Goal: Task Accomplishment & Management: Complete application form

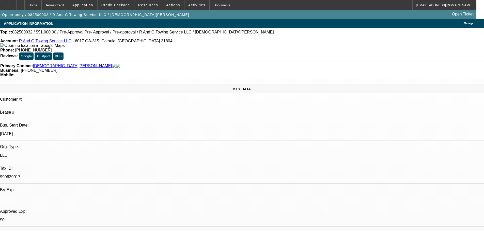
select select "0.15"
select select "2"
select select "0"
select select "6"
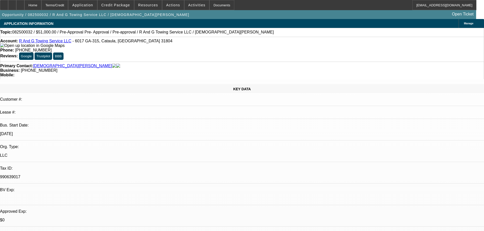
select select "0.15"
select select "2"
select select "0"
select select "6"
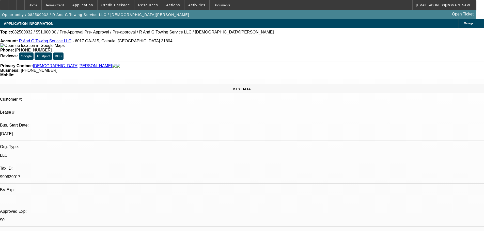
select select "0.1"
select select "2"
select select "0"
select select "6"
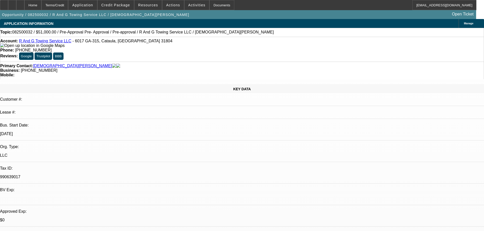
scroll to position [51, 0]
drag, startPoint x: 430, startPoint y: 188, endPoint x: 471, endPoint y: 187, distance: 40.7
copy td "D&G ROADSIDE SERVICE"
click at [113, 6] on span "Credit Package" at bounding box center [115, 5] width 29 height 4
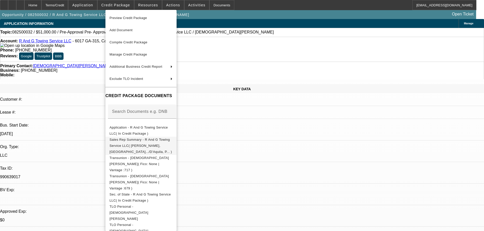
scroll to position [42, 0]
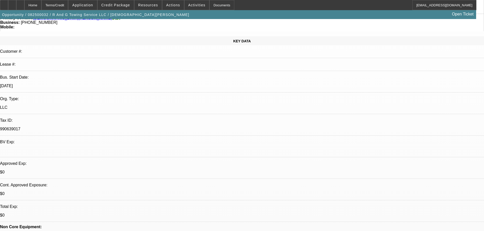
scroll to position [102, 0]
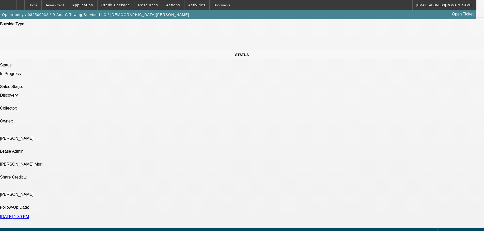
scroll to position [508, 0]
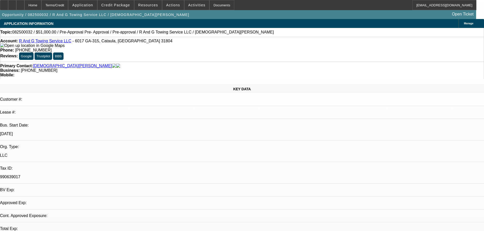
select select "0.15"
select select "2"
select select "0"
select select "6"
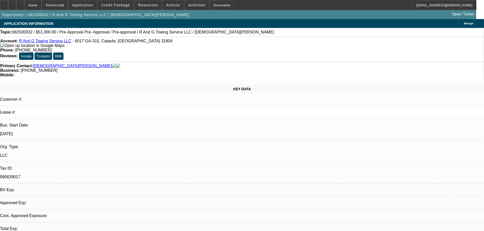
select select "0.15"
select select "2"
select select "0"
select select "6"
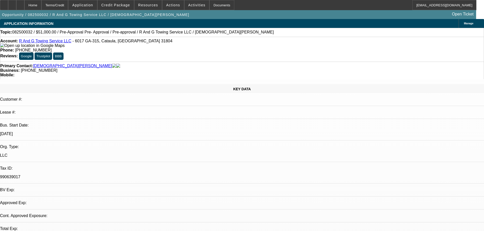
select select "0.1"
select select "2"
select select "0"
select select "6"
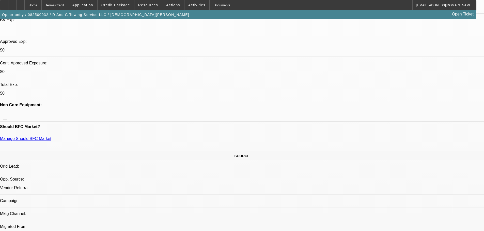
scroll to position [152, 0]
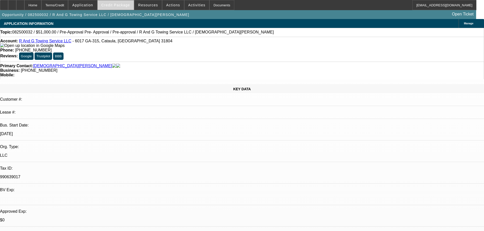
click at [117, 2] on span at bounding box center [116, 5] width 36 height 12
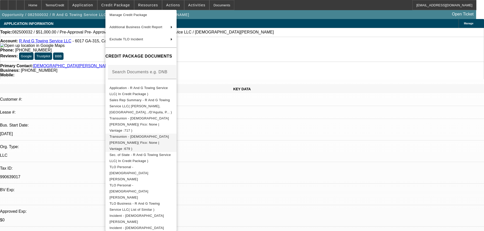
scroll to position [42, 0]
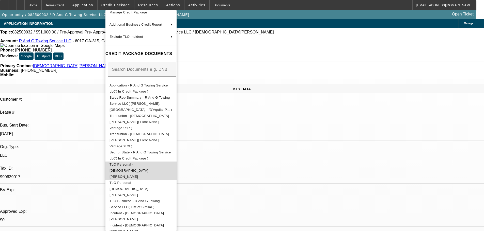
click at [153, 162] on span "TLO Personal - Gay, Roy" at bounding box center [141, 171] width 63 height 18
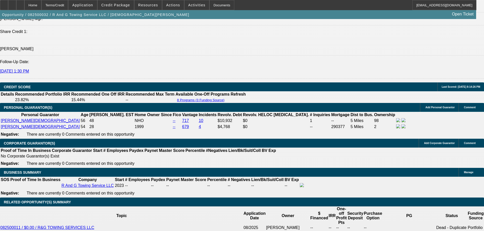
scroll to position [711, 0]
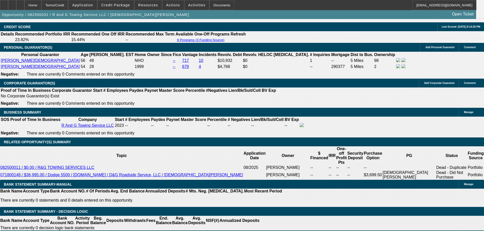
drag, startPoint x: 454, startPoint y: 169, endPoint x: 367, endPoint y: 175, distance: 87.1
copy div "D&G ROADSIDE SERVICE"
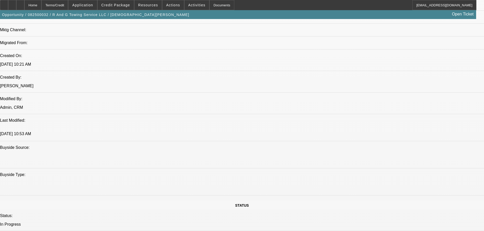
scroll to position [356, 0]
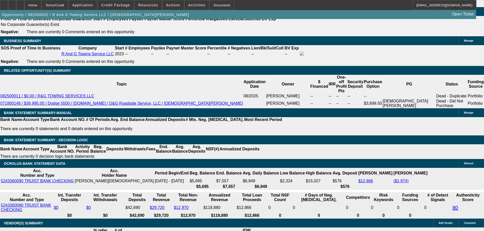
scroll to position [813, 0]
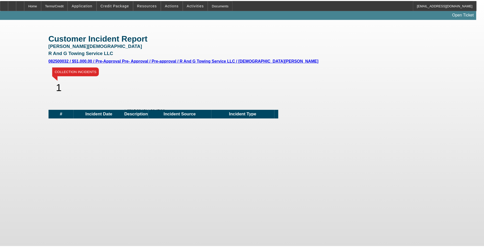
scroll to position [152, 0]
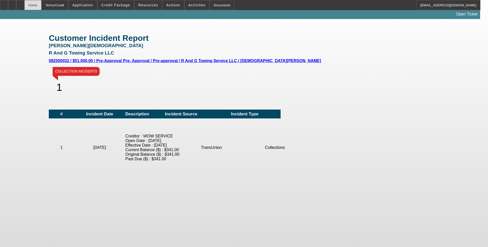
click at [41, 9] on div "Home" at bounding box center [32, 5] width 17 height 10
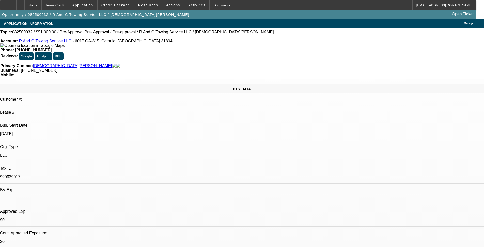
select select "0.15"
select select "2"
select select "0"
select select "6"
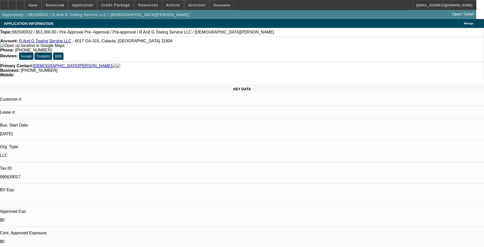
select select "0.15"
select select "2"
select select "0"
select select "6"
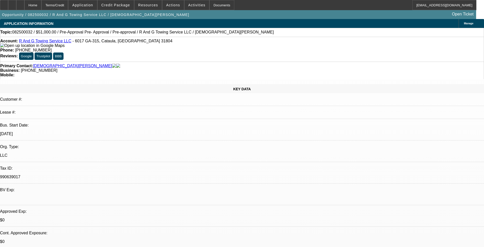
select select "0.1"
select select "2"
select select "0"
select select "6"
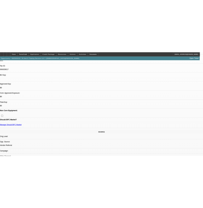
scroll to position [152, 0]
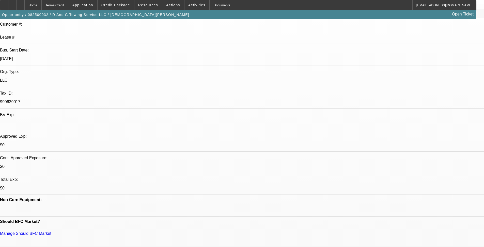
scroll to position [0, 0]
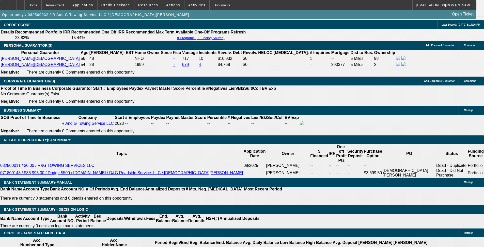
scroll to position [762, 0]
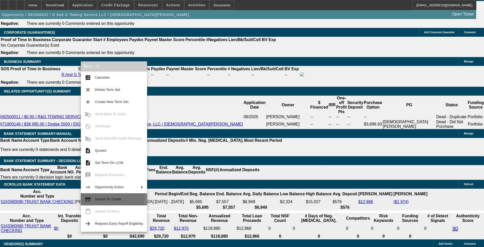
click at [103, 198] on span "Submit To Credit" at bounding box center [108, 200] width 26 height 4
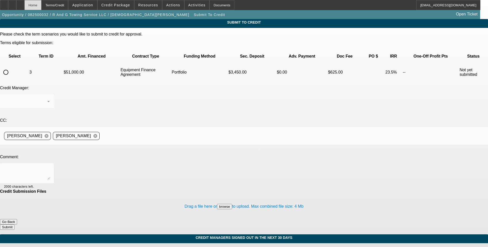
click at [41, 8] on div "Home" at bounding box center [32, 5] width 17 height 10
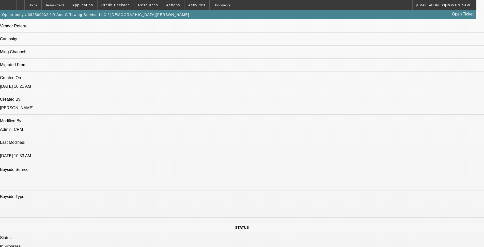
select select "0.15"
select select "2"
select select "0"
select select "6"
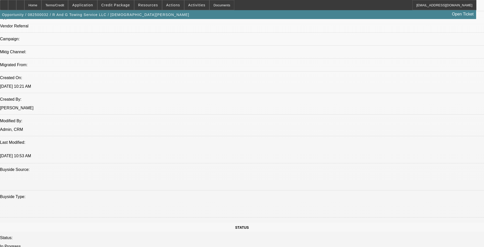
select select "0.15"
select select "2"
select select "0"
select select "6"
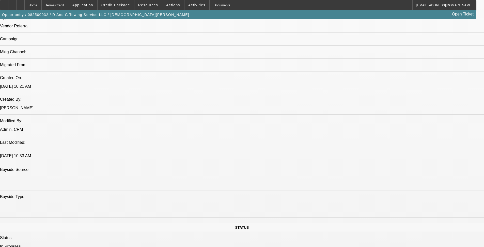
select select "0.1"
select select "2"
select select "0"
select select "6"
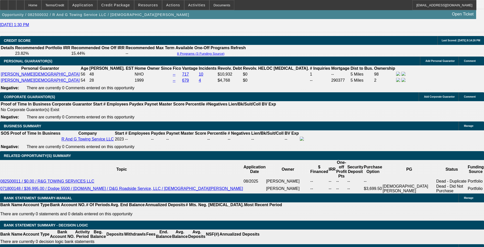
scroll to position [712, 0]
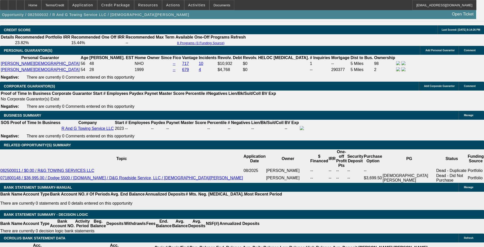
scroll to position [763, 0]
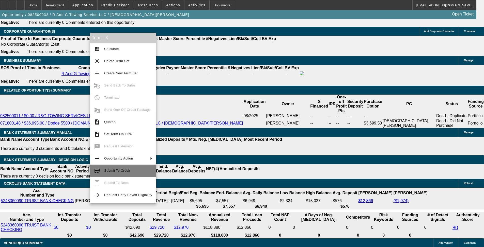
click at [120, 169] on span "Submit To Credit" at bounding box center [117, 171] width 26 height 4
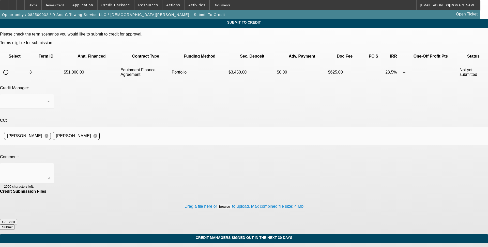
click at [11, 67] on input "radio" at bounding box center [6, 72] width 10 height 10
radio input "true"
drag, startPoint x: 97, startPoint y: 118, endPoint x: 90, endPoint y: 118, distance: 7.1
click at [50, 164] on div at bounding box center [27, 174] width 46 height 20
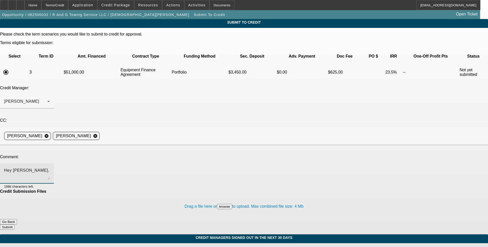
type textarea "Hey George,"
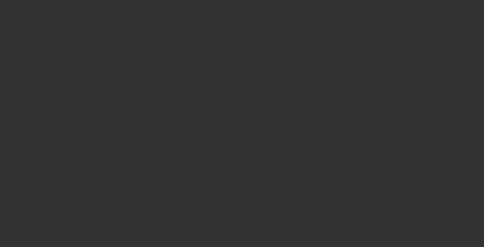
click at [105, 128] on div at bounding box center [242, 123] width 484 height 247
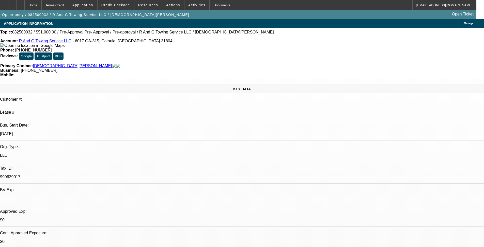
select select "0.15"
select select "2"
select select "0"
select select "6"
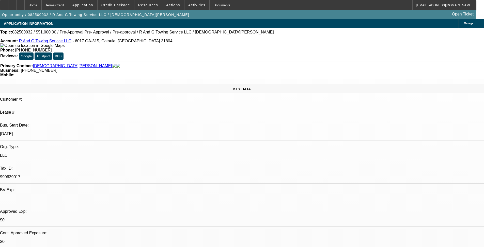
select select "0.15"
select select "2"
select select "0"
select select "6"
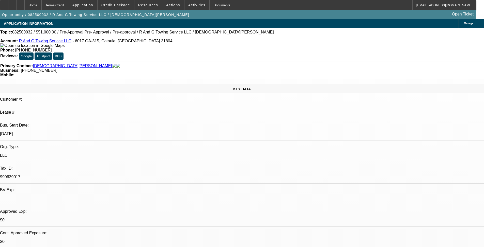
select select "0.1"
select select "2"
select select "0"
select select "6"
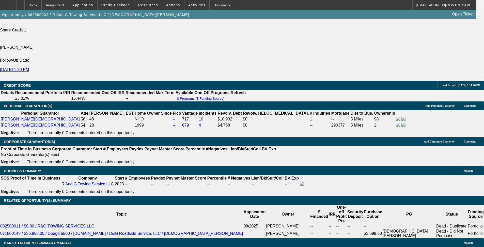
scroll to position [711, 0]
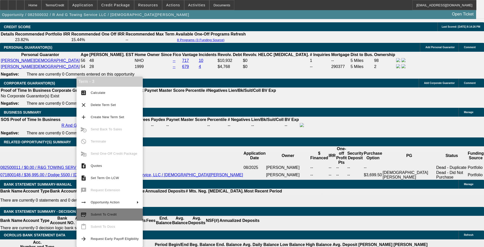
click at [110, 221] on button "credit_score Submit To Credit" at bounding box center [109, 215] width 66 height 12
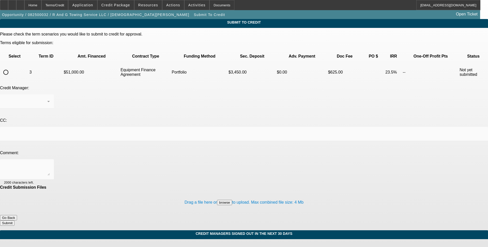
click at [11, 67] on input "radio" at bounding box center [6, 72] width 10 height 10
radio input "true"
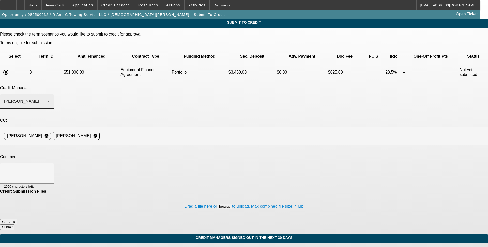
click at [50, 95] on div "[PERSON_NAME]" at bounding box center [27, 102] width 46 height 14
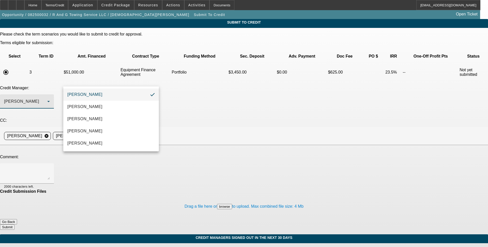
click at [76, 86] on div at bounding box center [244, 123] width 488 height 247
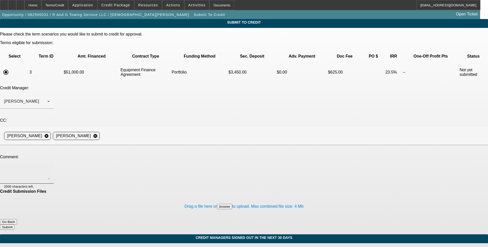
click at [50, 168] on textarea at bounding box center [27, 174] width 46 height 12
type textarea "/"
click at [50, 168] on textarea "Hey George, I spoke with customer and he says he never ran another towing compa…" at bounding box center [27, 174] width 46 height 12
paste textarea "D&G ROADSIDE SERVICE"
click at [50, 168] on textarea "Hey George, I spoke with customer and he says he never ran another towing compa…" at bounding box center [27, 174] width 46 height 12
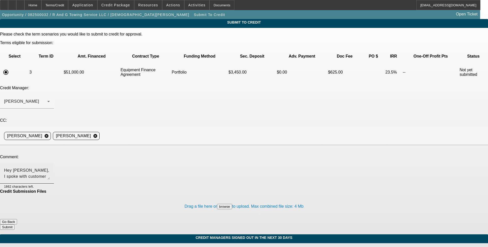
click at [50, 168] on textarea "Hey George, I spoke with customer and he says he never ran another towing compa…" at bounding box center [27, 174] width 46 height 12
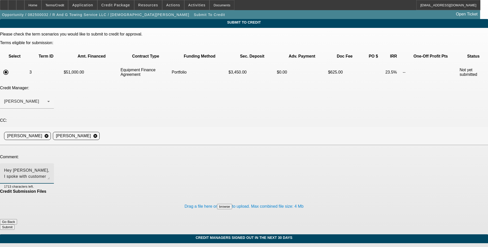
click at [50, 168] on textarea "Hey George, I spoke with customer and he says he never ran another towing compa…" at bounding box center [27, 174] width 46 height 12
type textarea "Hey George, I spoke with customer and he says he never ran another towing compa…"
click at [14, 225] on button "Submit" at bounding box center [7, 227] width 14 height 5
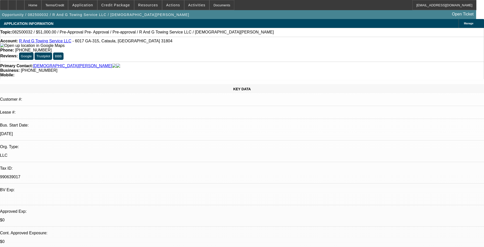
select select "0.15"
select select "2"
select select "0"
select select "6"
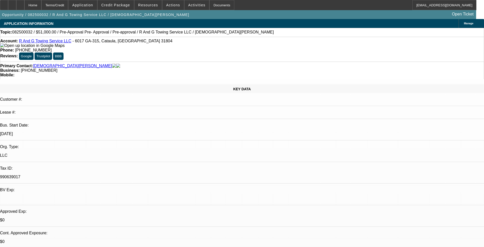
select select "0.15"
select select "2"
select select "0"
select select "6"
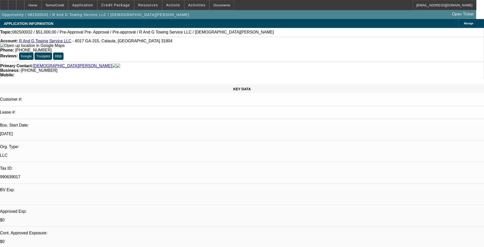
select select "0.1"
select select "2"
select select "0"
select select "6"
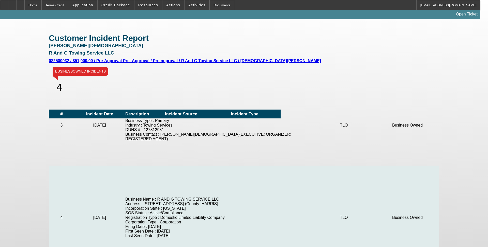
scroll to position [242, 0]
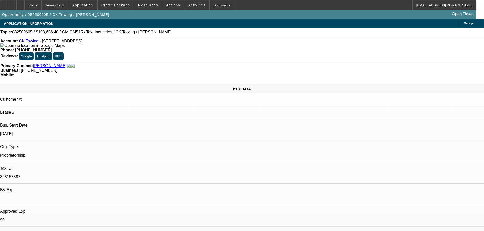
select select "0"
select select "2"
select select "0.1"
select select "4"
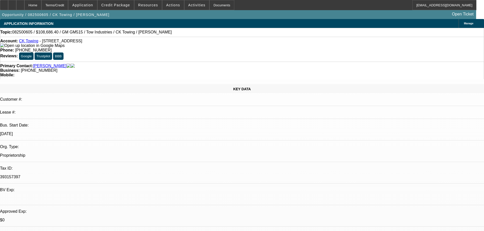
scroll to position [152, 0]
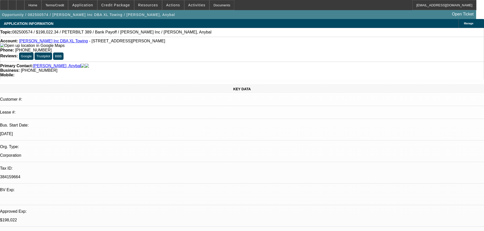
select select "0"
select select "2"
select select "0.15"
select select "4"
select select "0"
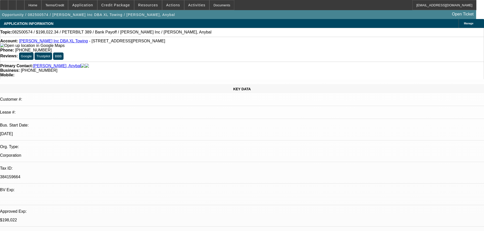
select select "2"
select select "0.15"
select select "4"
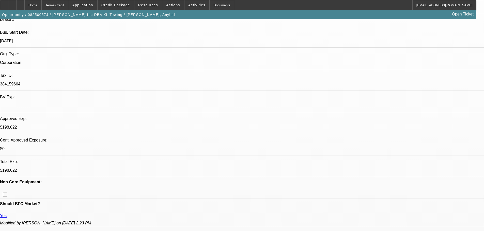
scroll to position [152, 0]
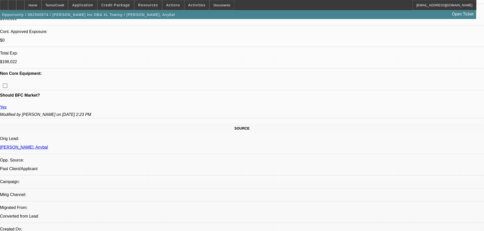
scroll to position [203, 0]
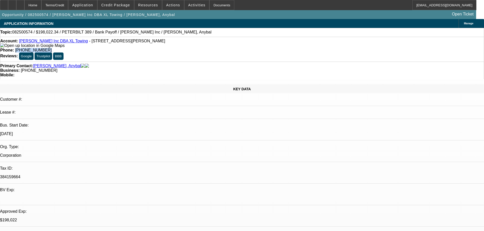
drag, startPoint x: 178, startPoint y: 43, endPoint x: 213, endPoint y: 41, distance: 35.2
click at [213, 48] on div "Phone: (909) 498-9595" at bounding box center [241, 50] width 483 height 5
copy span "[PHONE_NUMBER]"
click at [181, 62] on div "Primary Contact: Yepez, Anybal Business: (909) 498-9595 Mobile:" at bounding box center [242, 71] width 484 height 18
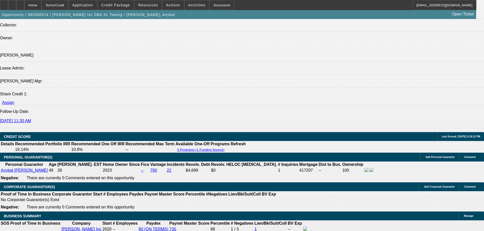
scroll to position [711, 0]
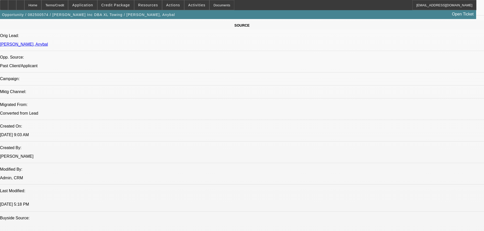
scroll to position [356, 0]
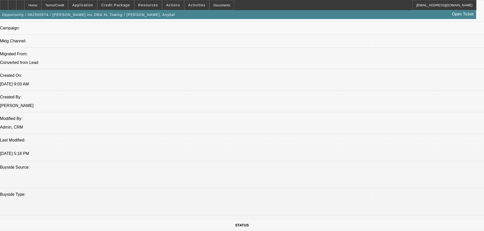
click at [124, 9] on span at bounding box center [116, 5] width 36 height 12
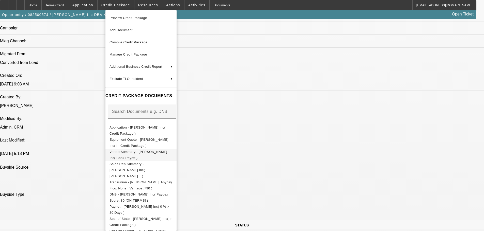
scroll to position [80, 0]
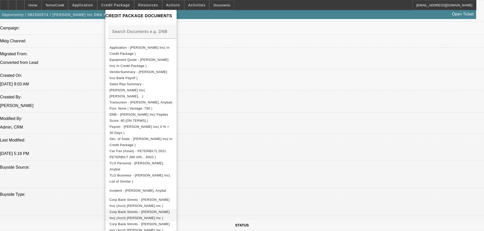
click at [168, 209] on button "Corp Bank Stmnts - Yepez Inc( (Acct) Yepez Inc )" at bounding box center [140, 215] width 71 height 12
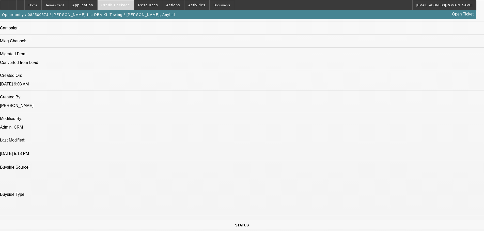
click at [115, 4] on span "Credit Package" at bounding box center [115, 5] width 29 height 4
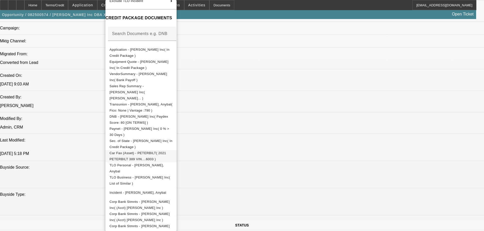
scroll to position [70, 0]
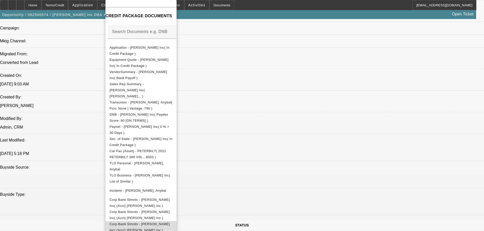
click at [170, 223] on span "Corp Bank Stmnts - Yepez Inc( (Acct) Yepez Inc )" at bounding box center [140, 228] width 60 height 10
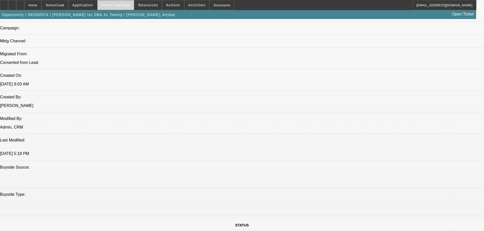
click at [118, 5] on span "Credit Package" at bounding box center [115, 5] width 29 height 4
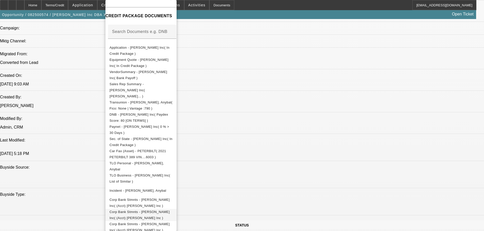
click at [173, 210] on span "Corp Bank Stmnts - [PERSON_NAME] Inc( (Acct) [PERSON_NAME] Inc )" at bounding box center [141, 215] width 63 height 12
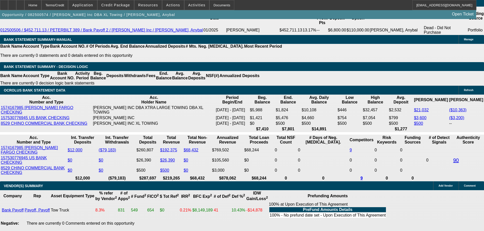
scroll to position [813, 0]
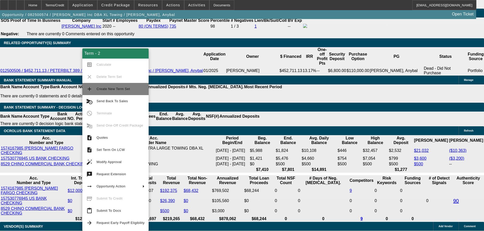
click at [108, 88] on span "Create New Term Set" at bounding box center [114, 89] width 34 height 4
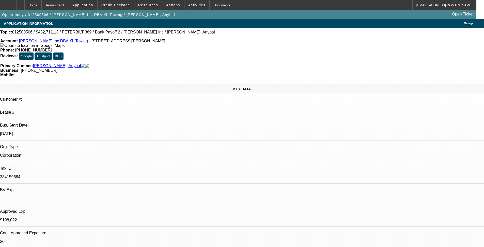
select select "0"
select select "2"
select select "0"
select select "18"
select select "0"
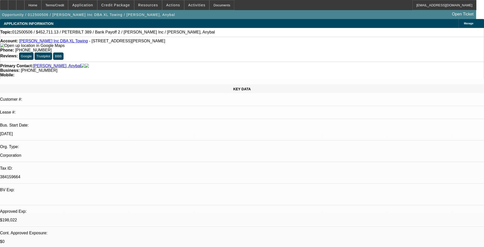
select select "2"
select select "0"
select select "18"
select select "0"
select select "2"
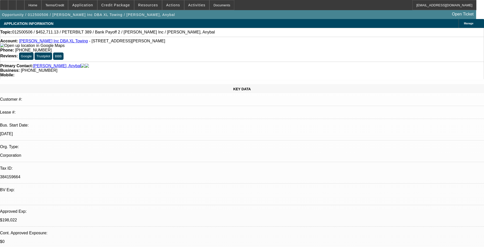
select select "2"
select select "0.2"
select select "4"
select select "0"
select select "2"
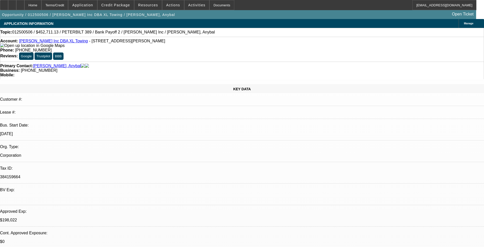
select select "2"
select select "0.2"
select select "4"
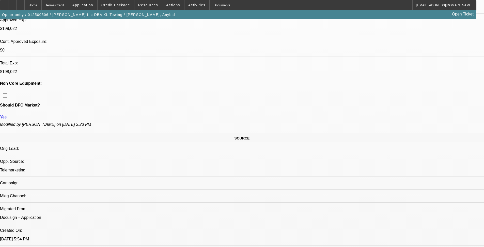
scroll to position [203, 0]
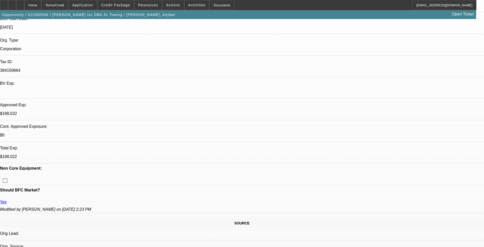
scroll to position [102, 0]
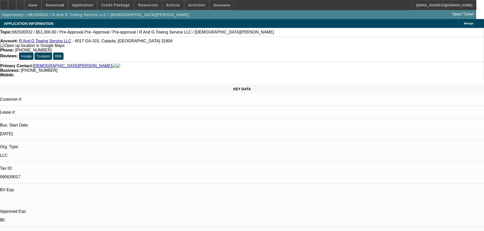
select select "0.15"
select select "2"
select select "0"
select select "6"
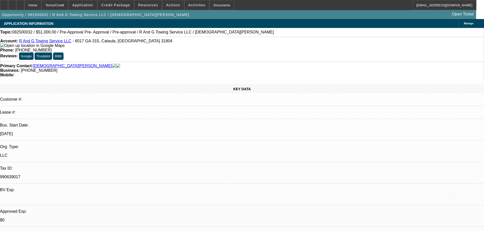
select select "0.15"
select select "2"
select select "0"
select select "6"
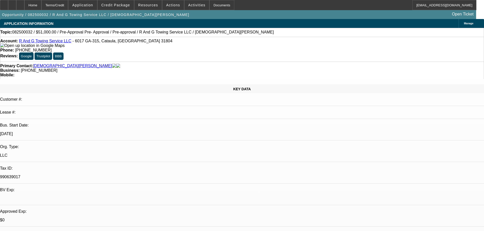
select select "0.1"
select select "2"
select select "0"
select select "6"
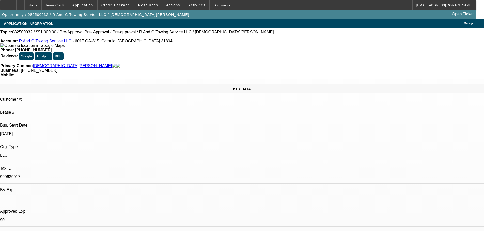
drag, startPoint x: 374, startPoint y: 90, endPoint x: 352, endPoint y: 92, distance: 22.9
copy b "[PHONE_NUMBER]"
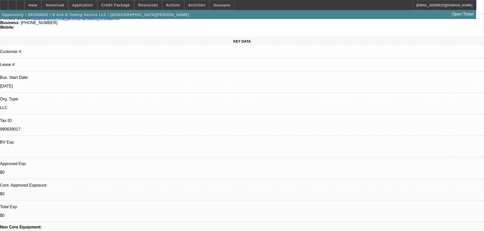
scroll to position [51, 0]
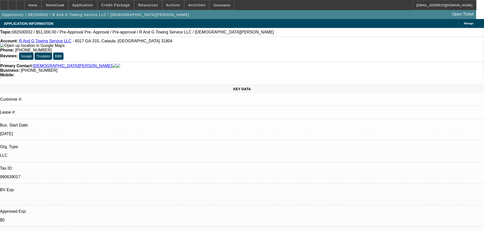
scroll to position [0, 0]
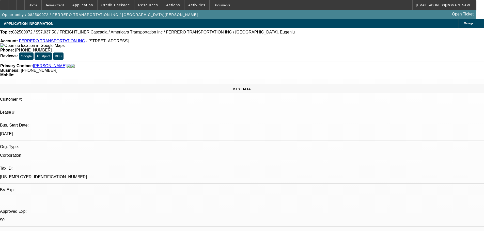
select select "0.1"
select select "0"
select select "0.1"
select select "0"
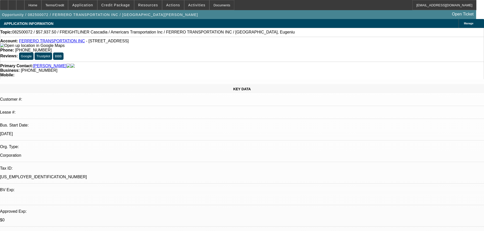
select select "0"
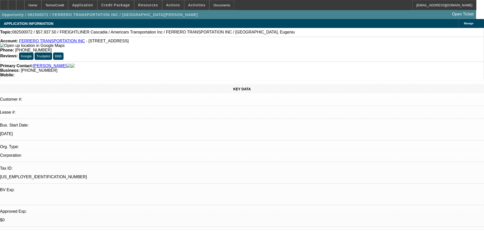
select select "1"
select select "6"
select select "1"
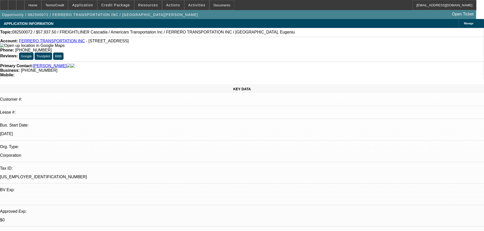
select select "6"
select select "1"
select select "6"
select select "1"
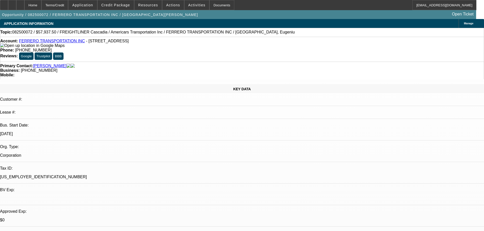
select select "1"
select select "6"
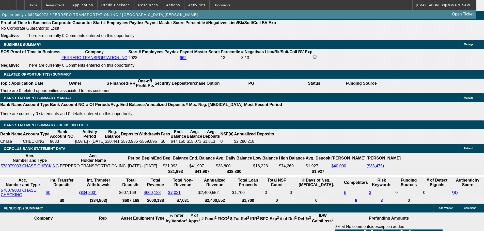
scroll to position [813, 0]
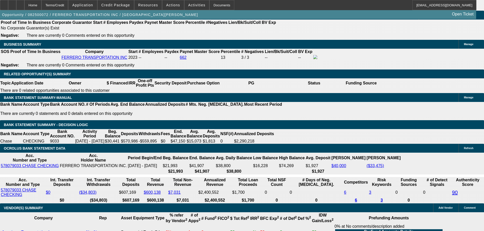
drag, startPoint x: 469, startPoint y: 38, endPoint x: 464, endPoint y: 34, distance: 5.8
drag, startPoint x: 375, startPoint y: 72, endPoint x: 353, endPoint y: 74, distance: 22.2
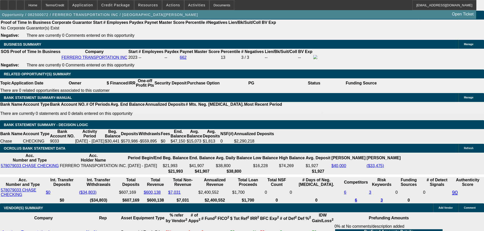
copy b "(224) 477-7580"
click at [116, 3] on span at bounding box center [116, 5] width 36 height 12
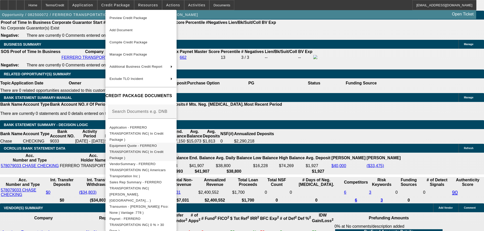
click at [147, 143] on button "Equipment Quote - FERRERO TRANSPORTATION INC( In Credit Package )" at bounding box center [140, 152] width 71 height 18
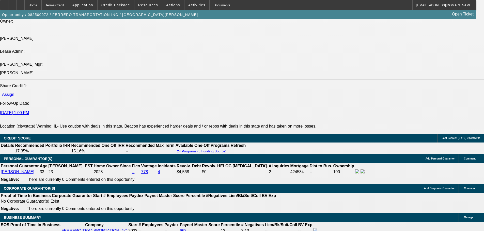
scroll to position [610, 0]
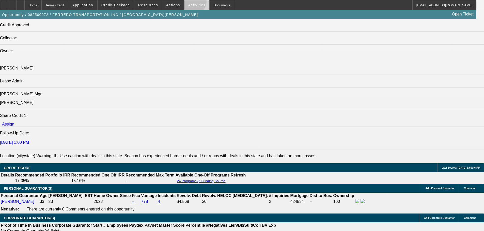
click at [189, 3] on span at bounding box center [196, 5] width 25 height 12
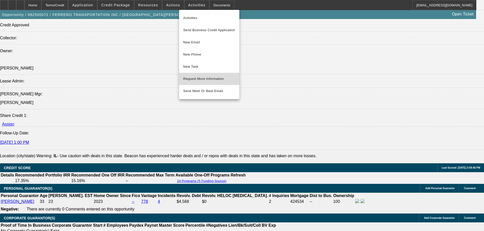
click at [205, 80] on span "Request More Information" at bounding box center [209, 79] width 52 height 6
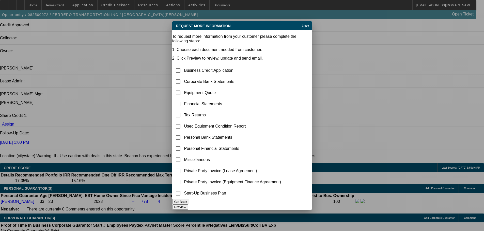
scroll to position [0, 0]
click at [183, 88] on input "checkbox" at bounding box center [178, 93] width 10 height 10
checkbox input "true"
click at [188, 205] on button "Preview" at bounding box center [180, 207] width 16 height 5
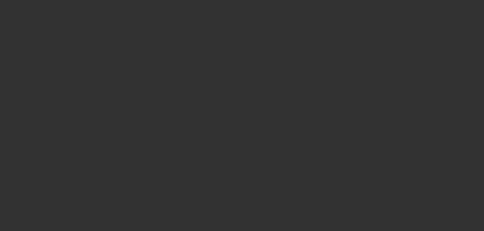
scroll to position [610, 0]
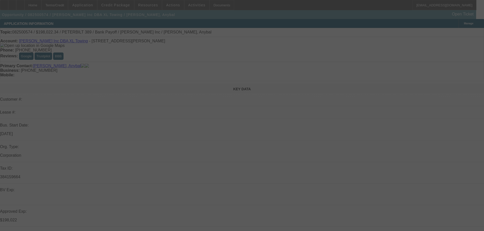
select select "0"
select select "2"
select select "0.15"
select select "4"
select select "0"
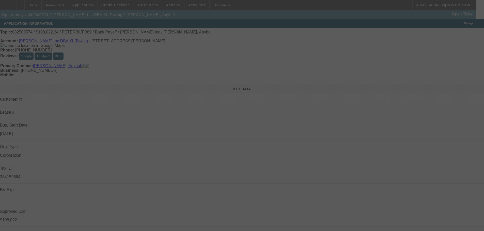
select select "2"
select select "0.15"
select select "4"
select select "0"
select select "2"
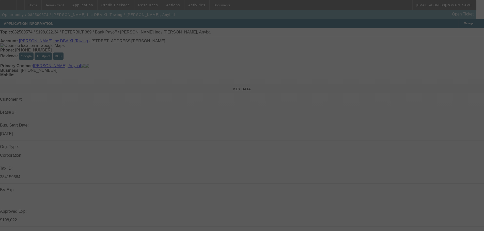
select select "0.15"
select select "4"
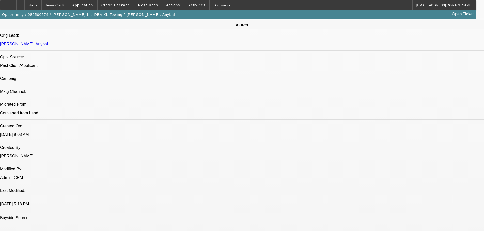
scroll to position [254, 0]
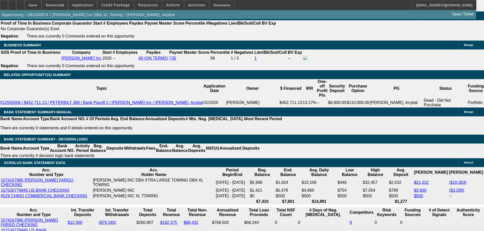
scroll to position [813, 0]
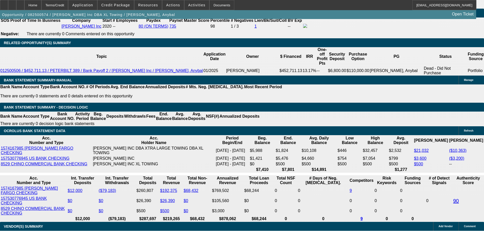
drag, startPoint x: 113, startPoint y: 125, endPoint x: 119, endPoint y: 128, distance: 7.2
type input "UNKNOWN"
type input "1"
type input "$3,791.31"
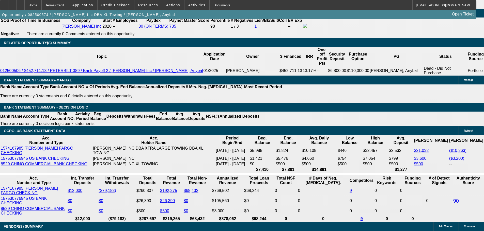
type input "$3,791.31"
type input "12"
type input "$2,284.71"
type input "$3,347.18"
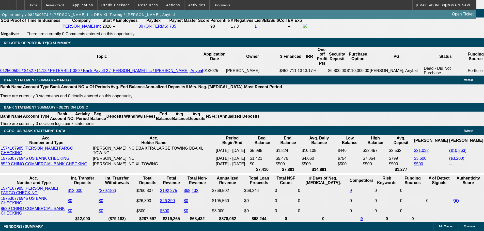
type input "$3,347.18"
type input "$2,284.71"
type input "$3,565.61"
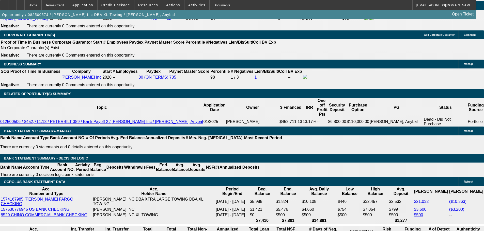
scroll to position [762, 0]
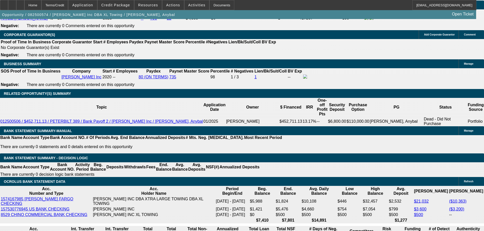
type input "12"
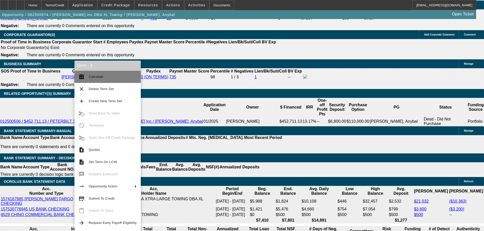
click at [115, 71] on div "Term - 3 calculate Calculate clear Delete Term Set add Create New Term Set canc…" at bounding box center [107, 146] width 66 height 171
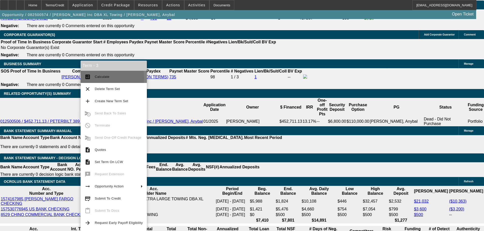
click at [87, 78] on mat-icon "calculate" at bounding box center [88, 77] width 6 height 6
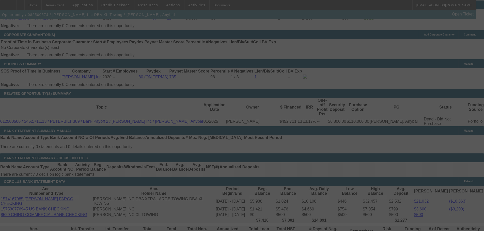
select select "0"
select select "2"
select select "0.15"
select select "4"
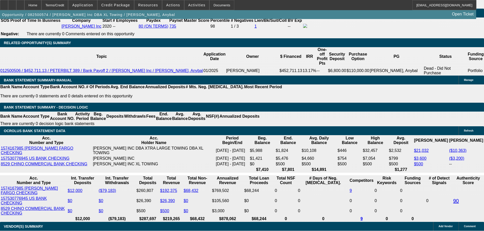
scroll to position [813, 0]
drag, startPoint x: 114, startPoint y: 126, endPoint x: 119, endPoint y: 126, distance: 4.6
type input "13"
type input "UNKNOWN"
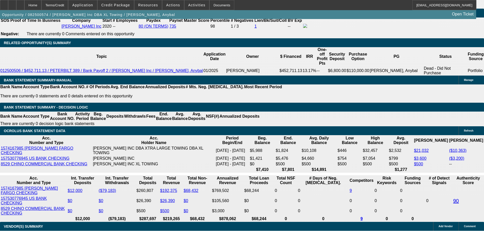
type input "$3,455.47"
type input "13"
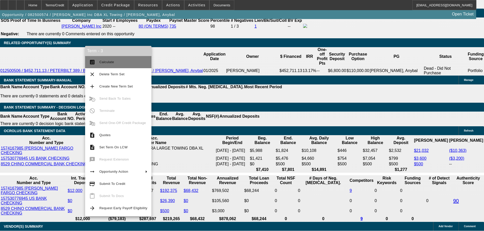
click at [104, 65] on span "Calculate" at bounding box center [123, 62] width 48 height 6
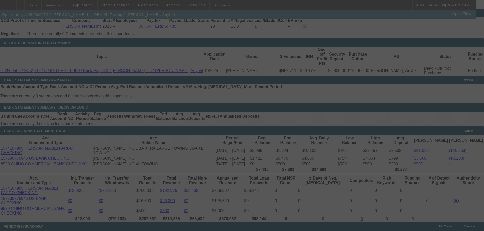
select select "0"
select select "2"
select select "0.15"
select select "4"
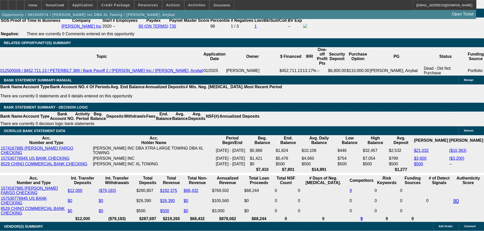
scroll to position [864, 0]
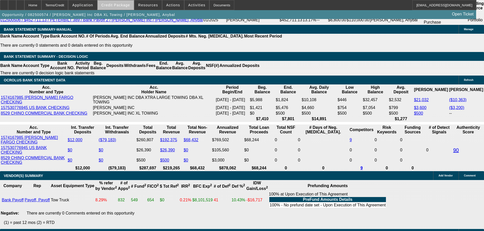
click at [126, 9] on span at bounding box center [116, 5] width 36 height 12
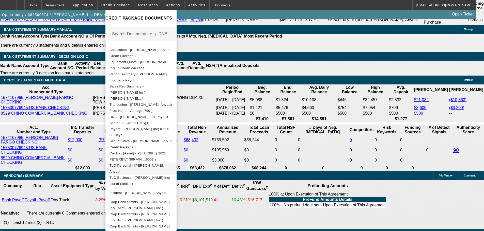
scroll to position [80, 0]
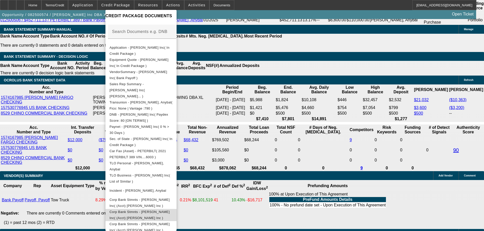
drag, startPoint x: 157, startPoint y: 210, endPoint x: 156, endPoint y: 203, distance: 7.7
click at [157, 210] on span "Corp Bank Stmnts - Yepez Inc( (Acct) Yepez Inc )" at bounding box center [141, 215] width 63 height 12
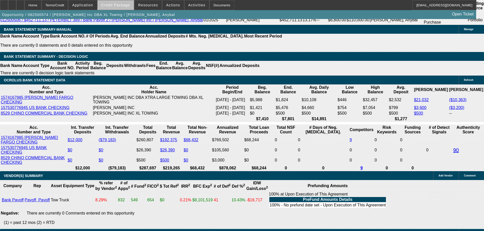
click at [126, 1] on span at bounding box center [116, 5] width 36 height 12
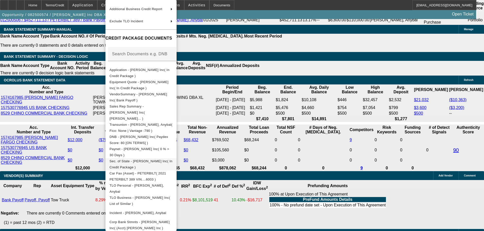
scroll to position [70, 0]
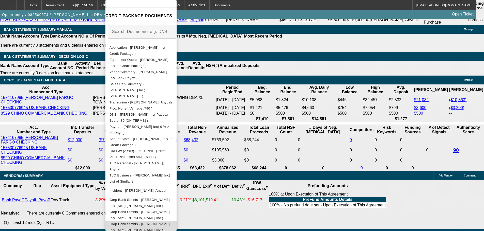
click at [161, 222] on span "Corp Bank Stmnts - Yepez Inc( (Acct) Yepez Inc )" at bounding box center [141, 228] width 63 height 12
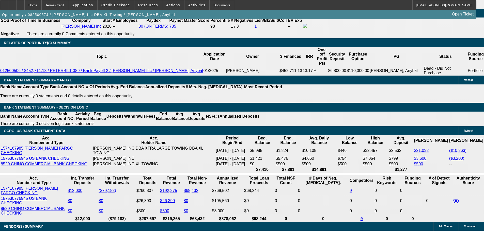
scroll to position [813, 0]
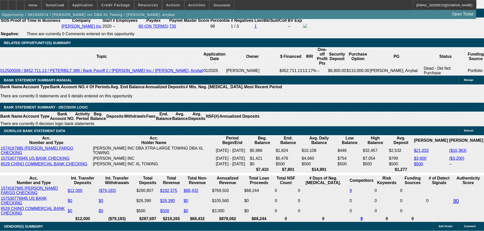
drag, startPoint x: 84, startPoint y: 127, endPoint x: 97, endPoint y: 128, distance: 12.5
type input "3420"
type input "$3,420.00"
type input "UNKNOWN"
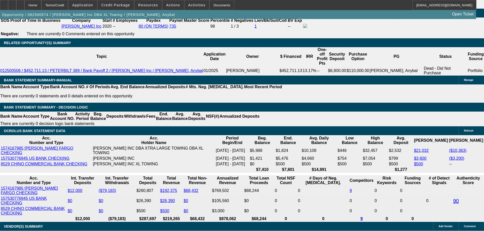
type input "12.7"
type input "$3,420.00"
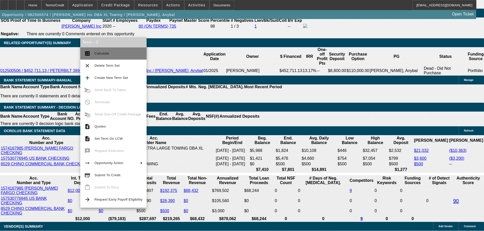
click at [103, 57] on button "calculate Calculate" at bounding box center [113, 54] width 66 height 12
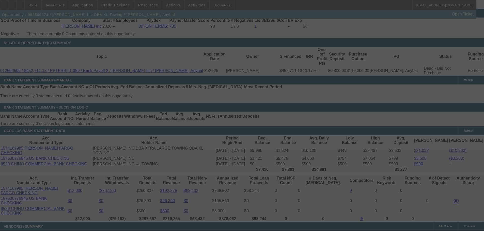
select select "0"
select select "2"
select select "0.15"
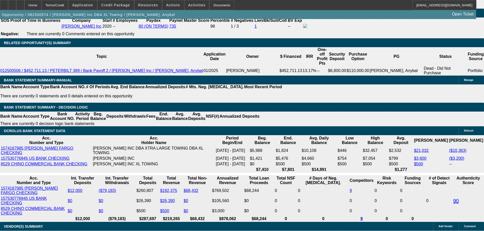
select select "16"
type input "UNKNOWN"
drag, startPoint x: 85, startPoint y: 53, endPoint x: 88, endPoint y: 53, distance: 3.0
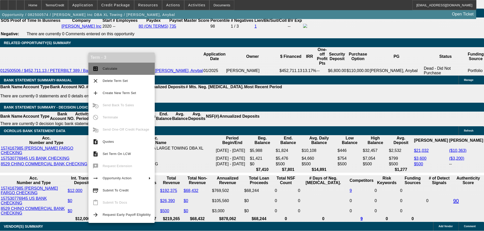
click at [104, 67] on span "Calculate" at bounding box center [110, 69] width 15 height 4
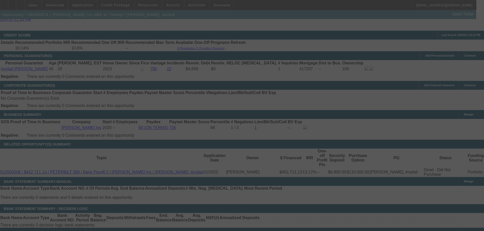
scroll to position [711, 0]
select select "0"
select select "2"
select select "0.15"
select select "16"
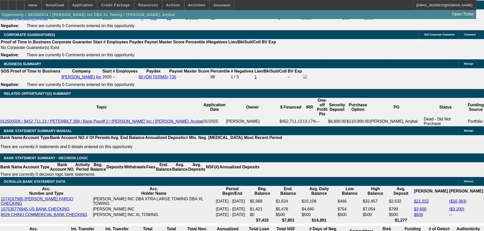
scroll to position [813, 0]
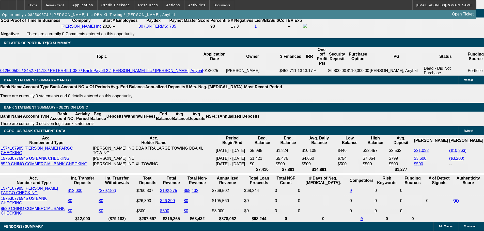
type input "UNKNOWN"
type input "1.7"
type input "$2,345.05"
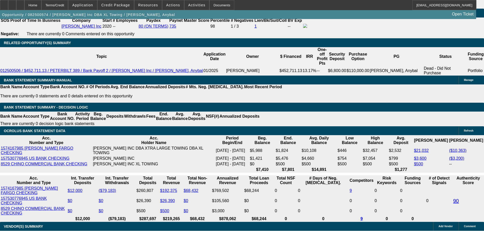
type input "13.7"
type input "$3,532.37"
type input "13."
type input "$3,455.47"
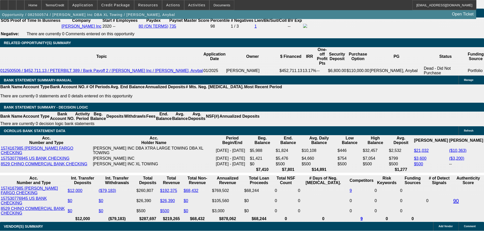
type input "$3,455.47"
type input "13.5"
type input "$3,510.31"
type input "13.5"
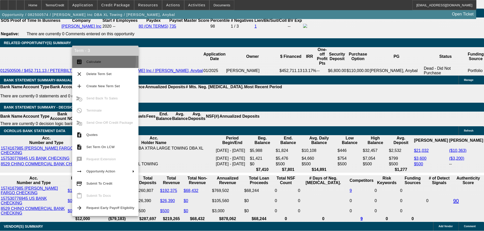
click at [89, 59] on span "Calculate" at bounding box center [110, 62] width 48 height 6
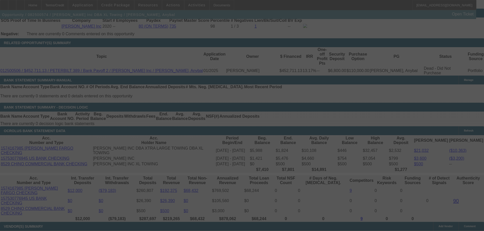
select select "0"
select select "2"
select select "0.15"
select select "16"
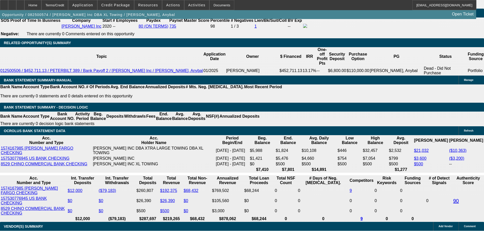
drag, startPoint x: 115, startPoint y: 126, endPoint x: 121, endPoint y: 126, distance: 6.6
type input "UNKNOWN"
type input "13.2"
type input "$3,477.35"
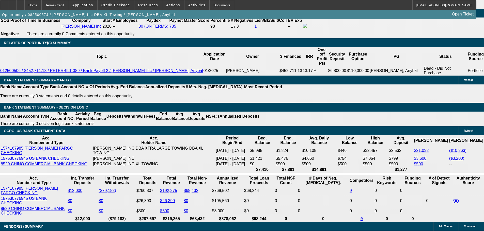
type input "$3,477.35"
type input "13.2"
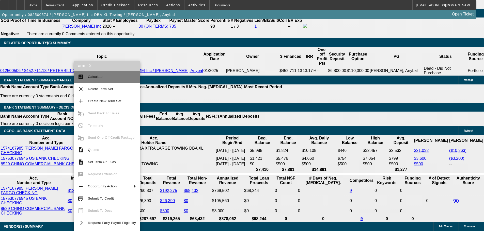
click at [83, 75] on mat-icon "calculate" at bounding box center [81, 77] width 6 height 6
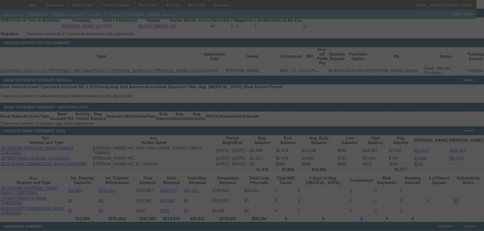
select select "0"
select select "2"
select select "0.15"
select select "16"
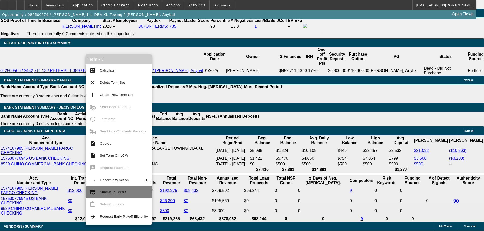
click at [111, 191] on span "Submit To Credit" at bounding box center [113, 193] width 26 height 4
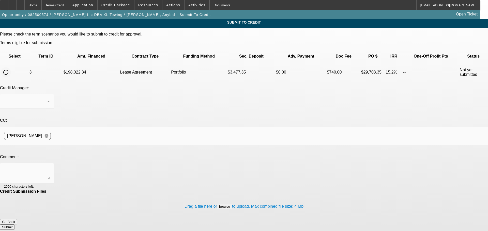
click at [11, 67] on input "radio" at bounding box center [6, 72] width 10 height 10
radio input "true"
click at [50, 164] on div at bounding box center [27, 174] width 46 height 20
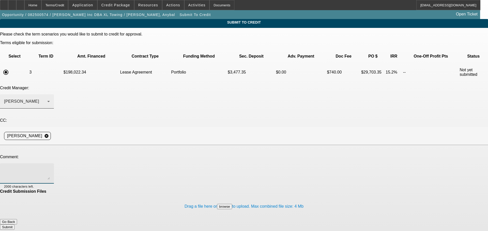
click at [47, 99] on div "[PERSON_NAME]" at bounding box center [25, 102] width 43 height 6
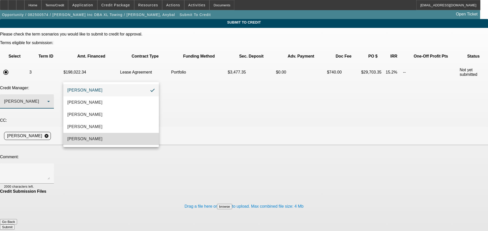
click at [112, 137] on mat-option "Oliva, Samuel" at bounding box center [111, 139] width 96 height 12
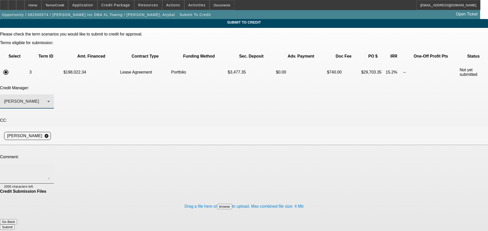
click at [50, 168] on textarea at bounding box center [27, 174] width 46 height 12
click at [50, 168] on textarea "Sam - To answer a few questions" at bounding box center [27, 174] width 46 height 12
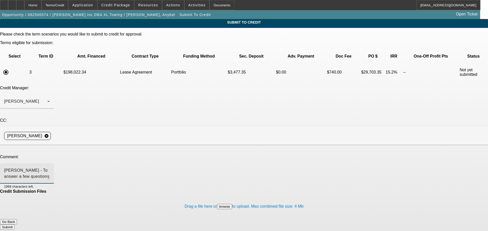
click at [50, 168] on textarea "Sam - To answer a few questions" at bounding box center [27, 174] width 46 height 12
click at [50, 168] on textarea "Hello Sam, to answer a few questions" at bounding box center [27, 174] width 46 height 12
click at [50, 168] on textarea "Hello Sam, to answer a few questions -" at bounding box center [27, 174] width 46 height 12
click at [50, 164] on div "Hello Sam, to answer a few questions - He's looking to move from Ascentium to u…" at bounding box center [27, 174] width 46 height 20
click at [50, 168] on textarea "Hello Sam, to answer a few questions - He's looking to move from Ascentium to u…" at bounding box center [27, 174] width 46 height 12
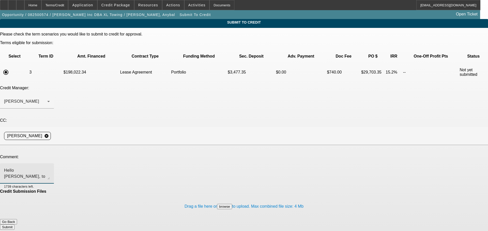
click at [50, 168] on textarea "Hello Sam, to answer a few questions - He's looking to move from Ascentium to u…" at bounding box center [27, 174] width 46 height 12
drag, startPoint x: 79, startPoint y: 125, endPoint x: 72, endPoint y: 125, distance: 7.1
click at [50, 168] on textarea "Hello Sam, to answer a few questions - He's looking to move from Ascentium to u…" at bounding box center [27, 174] width 46 height 12
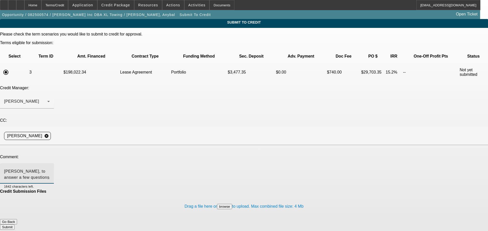
click at [50, 168] on textarea "Hello Sam, to answer a few questions - He's looking to move from Ascentium to u…" at bounding box center [27, 174] width 46 height 12
click at [50, 175] on div at bounding box center [50, 175] width 0 height 0
click at [50, 168] on textarea "Hello Sam, to answer a few questions - He's looking to move from Ascentium to u…" at bounding box center [27, 174] width 46 height 12
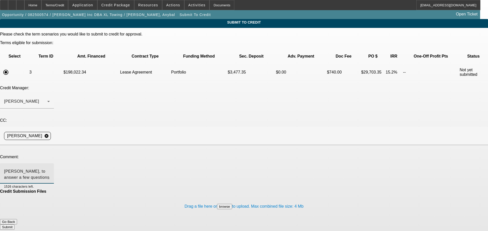
drag, startPoint x: 198, startPoint y: 126, endPoint x: 199, endPoint y: 134, distance: 7.7
click at [50, 168] on textarea "Hello Sam, to answer a few questions - He's looking to move from Ascentium to u…" at bounding box center [27, 174] width 46 height 12
click at [116, 5] on span "Credit Package" at bounding box center [115, 5] width 29 height 4
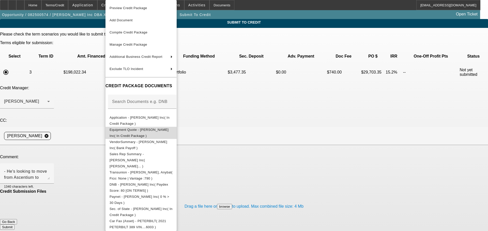
click at [168, 132] on span "Equipment Quote - Yepez Inc( In Credit Package )" at bounding box center [139, 133] width 59 height 10
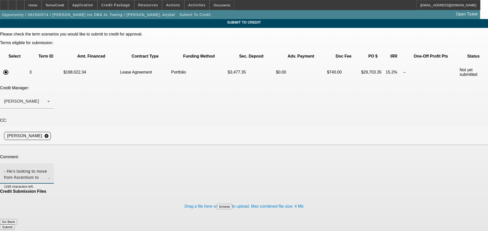
click at [50, 168] on textarea "Hello Sam, to answer a few questions - He's looking to move from Ascentium to u…" at bounding box center [27, 174] width 46 height 12
paste textarea "$6,041.76"
click at [50, 168] on textarea "Hello Sam, to answer a few questions - He's looking to move from Ascentium to u…" at bounding box center [27, 174] width 46 height 12
paste textarea "3477.35"
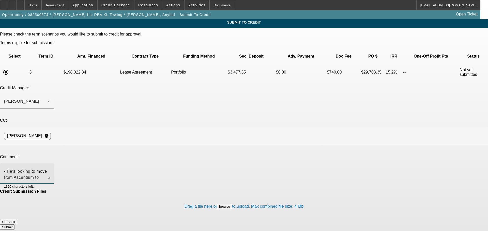
click at [50, 168] on textarea "Hello Sam, to answer a few questions - He's looking to move from Ascentium to u…" at bounding box center [27, 174] width 46 height 12
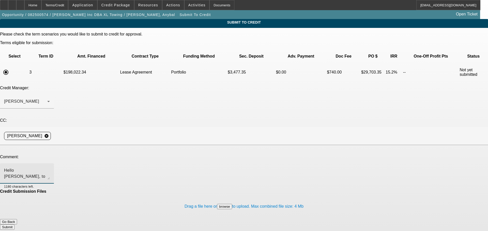
click at [50, 168] on textarea "Hello Sam, to answer a few questions - He's looking to move from Ascentium to u…" at bounding box center [27, 174] width 46 height 12
click at [50, 168] on textarea "Hello Sam, to answer a few questions - He's looking to move from Ascentium to B…" at bounding box center [27, 174] width 46 height 12
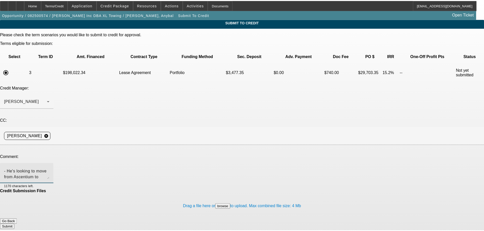
scroll to position [23, 0]
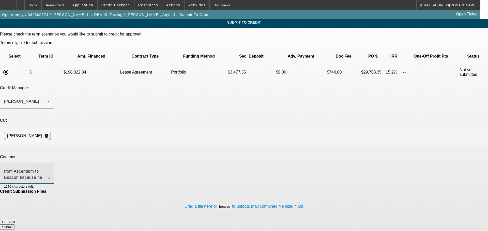
type textarea "Hello Sam, to answer a few questions - He's looking to move from Ascentium to B…"
click at [14, 225] on button "Submit" at bounding box center [7, 227] width 14 height 5
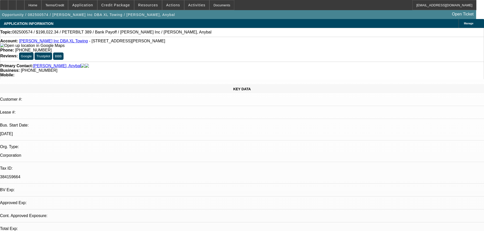
select select "0"
select select "2"
select select "0.15"
select select "16"
select select "0"
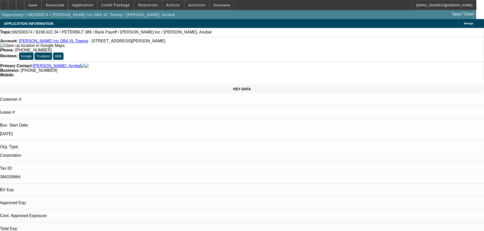
select select "2"
select select "0.15"
select select "4"
select select "0"
select select "2"
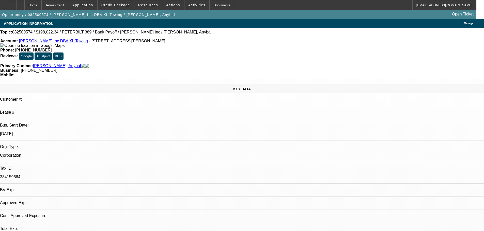
select select "0.15"
select select "4"
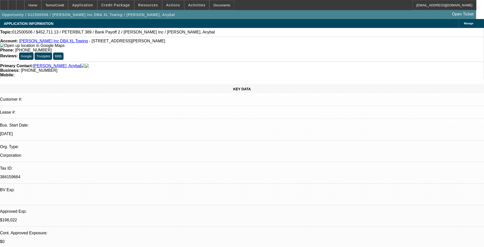
select select "0"
select select "2"
select select "0"
select select "18"
select select "0"
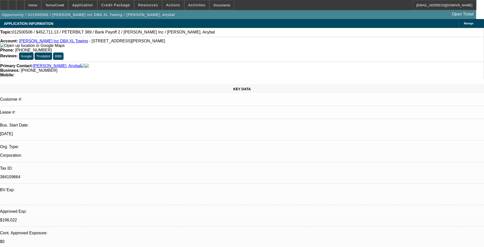
select select "2"
select select "0"
select select "18"
select select "0"
select select "2"
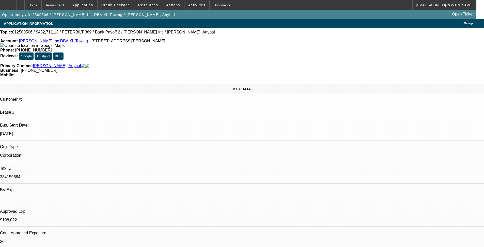
select select "2"
select select "0.2"
select select "4"
select select "0"
select select "2"
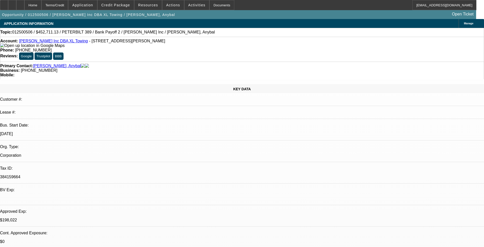
select select "2"
select select "0.2"
select select "4"
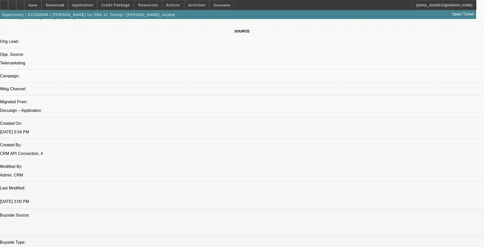
scroll to position [254, 0]
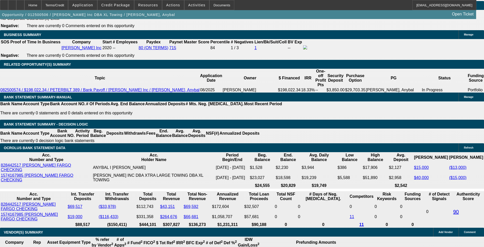
scroll to position [813, 0]
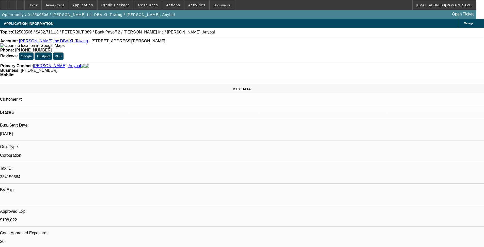
select select "0"
select select "2"
select select "0"
select select "18"
select select "0"
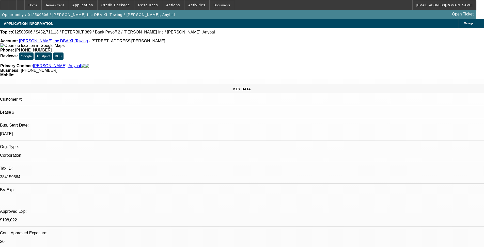
select select "2"
select select "0"
select select "18"
select select "0"
select select "2"
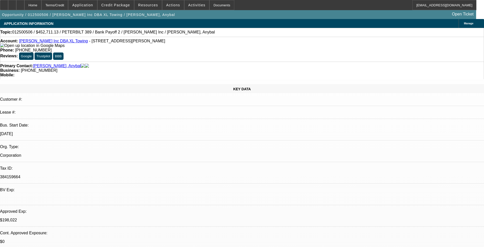
select select "2"
select select "0.2"
select select "4"
select select "0"
select select "2"
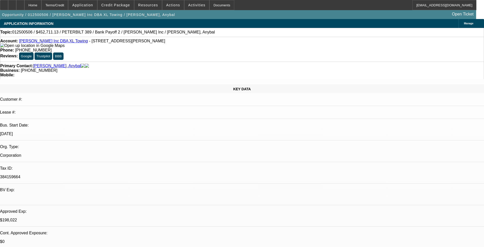
select select "2"
select select "0.2"
select select "4"
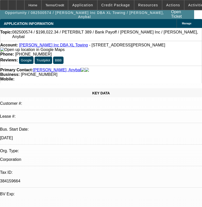
select select "0"
select select "2"
select select "0.15"
select select "4"
select select "0"
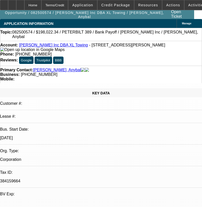
select select "2"
select select "0.15"
select select "4"
select select "0"
select select "2"
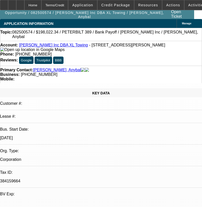
select select "0.15"
select select "4"
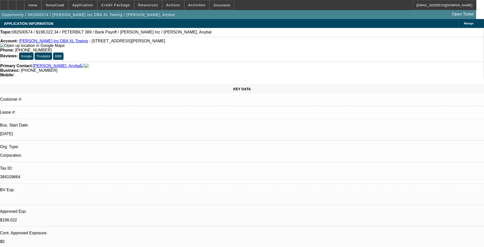
scroll to position [73, 0]
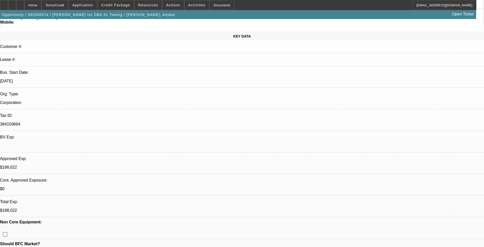
scroll to position [102, 0]
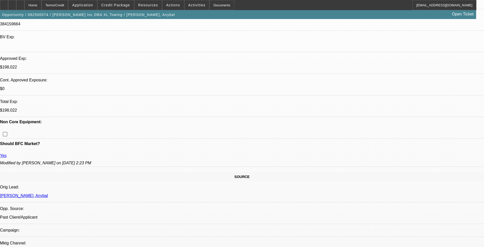
scroll to position [152, 0]
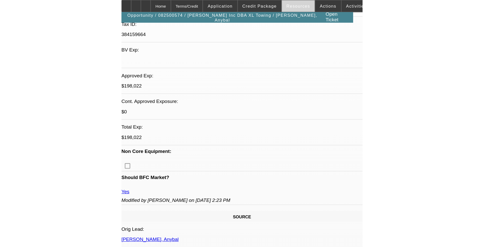
scroll to position [73, 0]
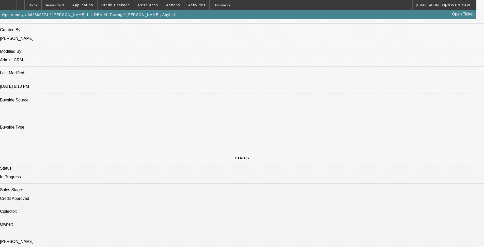
scroll to position [407, 0]
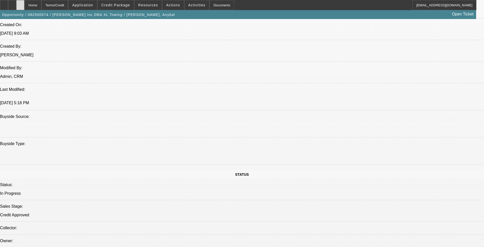
click at [24, 8] on div at bounding box center [20, 5] width 8 height 10
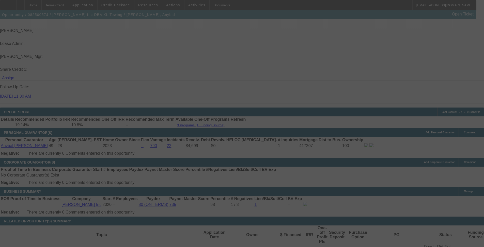
scroll to position [659, 0]
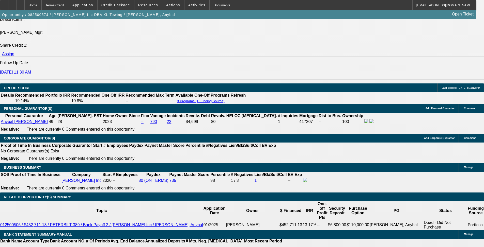
select select "0"
select select "2"
select select "0.15"
select select "16"
select select "0"
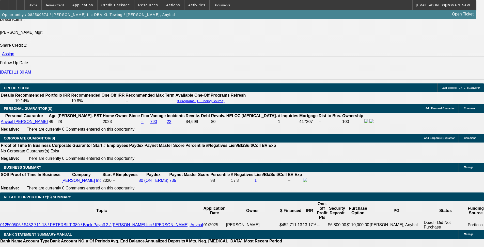
select select "2"
select select "0.15"
select select "4"
select select "0"
select select "2"
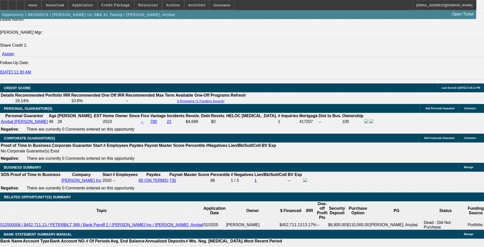
select select "0.15"
select select "4"
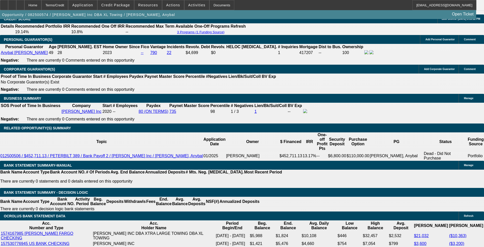
scroll to position [811, 0]
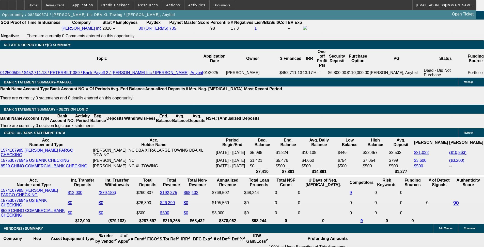
drag, startPoint x: 79, startPoint y: 122, endPoint x: 101, endPoint y: 122, distance: 21.6
type input "$3,477.35"
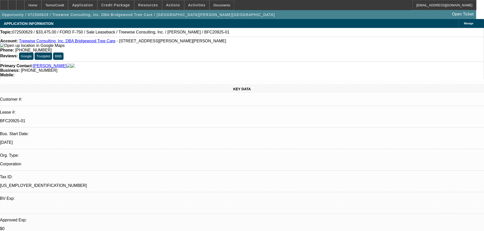
select select "0"
select select "2"
select select "0"
select select "6"
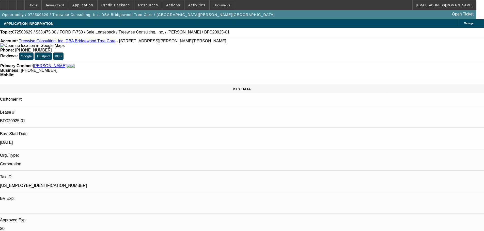
select select "0"
select select "2"
select select "0"
select select "6"
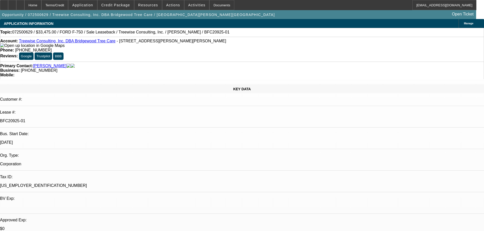
select select "0"
select select "2"
select select "0"
select select "6"
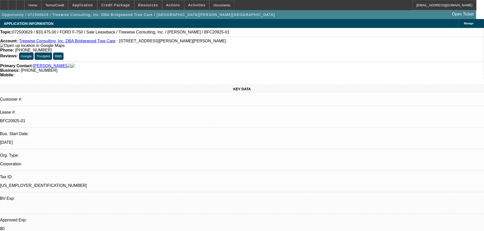
select select "0"
select select "6"
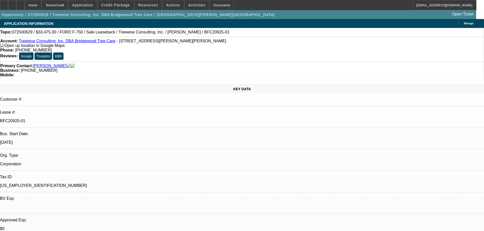
scroll to position [19, 0]
click at [6, 8] on div at bounding box center [4, 5] width 8 height 10
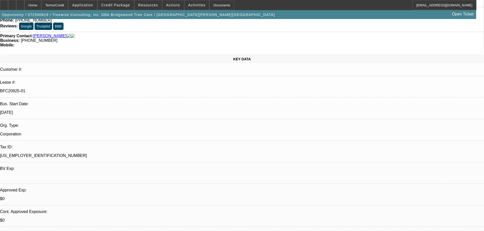
scroll to position [102, 0]
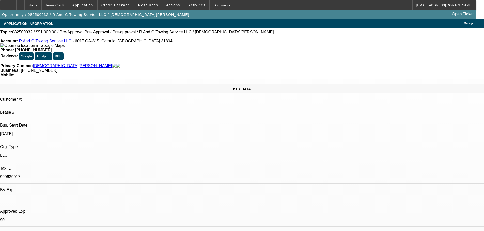
select select "0.15"
select select "2"
select select "0"
select select "6"
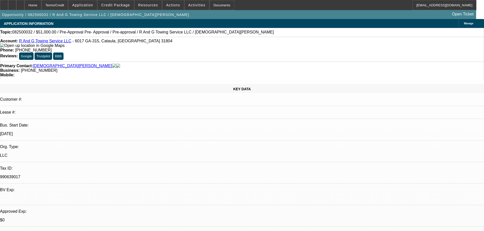
select select "0.15"
select select "2"
select select "0"
select select "6"
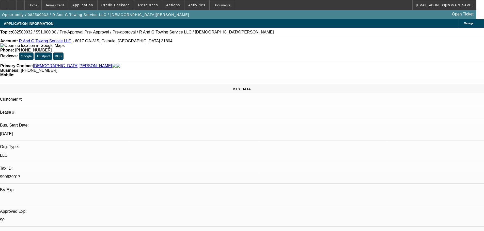
select select "0.15"
select select "2"
select select "0"
select select "6"
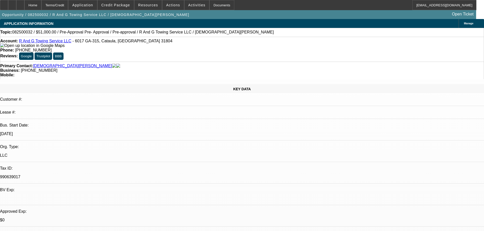
select select "0.1"
select select "2"
select select "0"
select select "6"
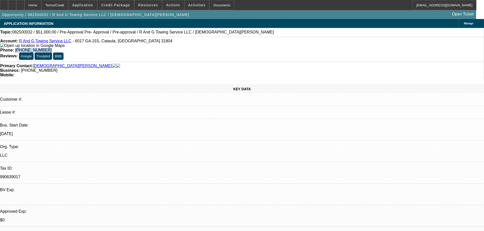
drag, startPoint x: 177, startPoint y: 43, endPoint x: 200, endPoint y: 43, distance: 23.1
click at [200, 48] on div "Phone: (678) 878-5308" at bounding box center [241, 50] width 483 height 5
copy span "(678) 878-5308"
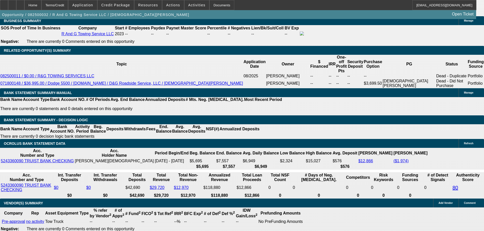
scroll to position [813, 0]
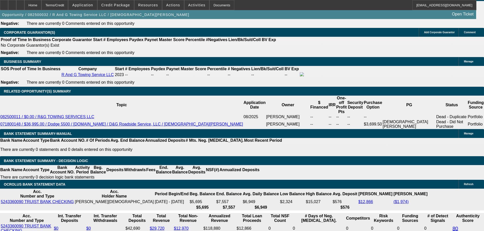
scroll to position [0, 0]
click at [134, 4] on span at bounding box center [116, 5] width 36 height 12
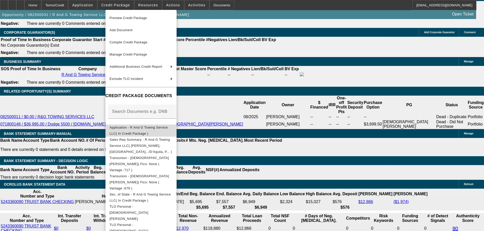
click at [168, 128] on span "Application - R And G Towing Service LLC( In Credit Package )" at bounding box center [139, 131] width 58 height 10
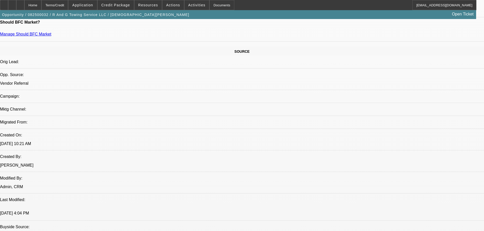
scroll to position [254, 0]
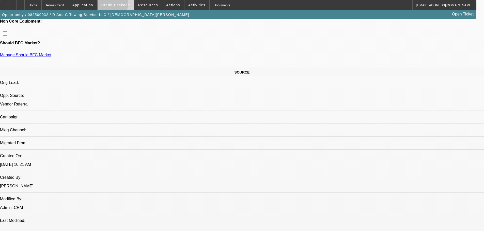
click at [114, 4] on span "Credit Package" at bounding box center [115, 5] width 29 height 4
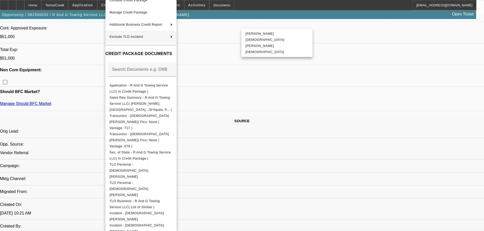
scroll to position [152, 0]
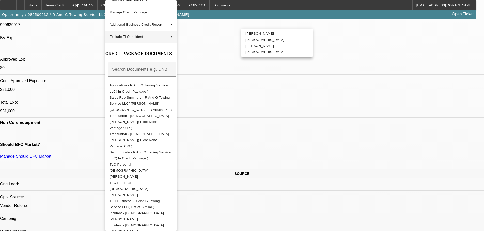
click at [51, 69] on div at bounding box center [242, 115] width 484 height 231
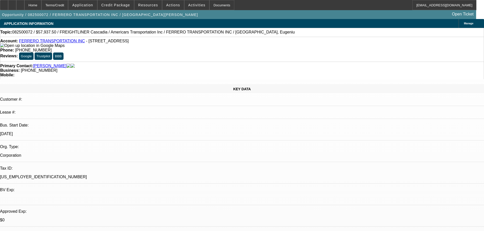
select select "0.1"
select select "0"
select select "6"
select select "0.1"
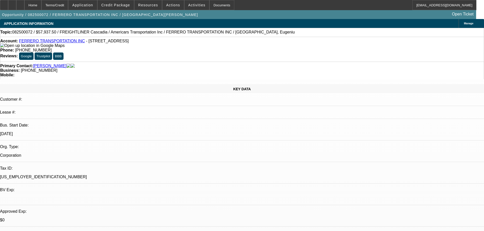
select select "0"
select select "6"
select select "0"
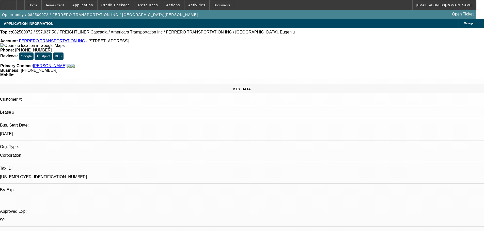
select select "6"
select select "0"
select select "6"
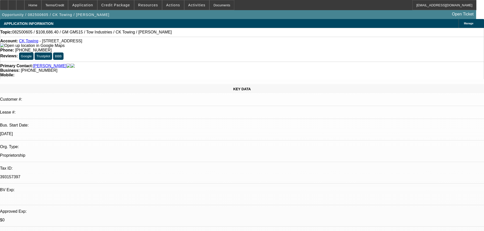
select select "0"
select select "2"
select select "0.1"
select select "4"
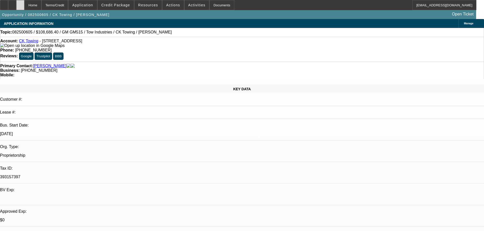
click at [24, 5] on div at bounding box center [20, 5] width 8 height 10
select select "0"
select select "2"
select select "0.1"
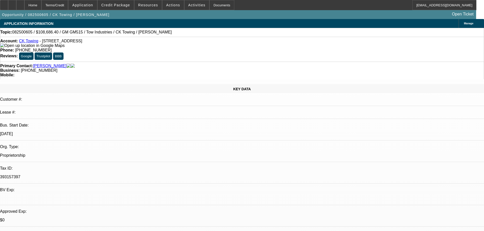
select select "4"
click at [111, 4] on span "Credit Package" at bounding box center [115, 5] width 29 height 4
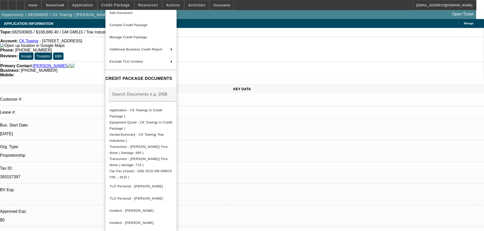
scroll to position [0, 0]
click at [94, 85] on div at bounding box center [242, 115] width 484 height 231
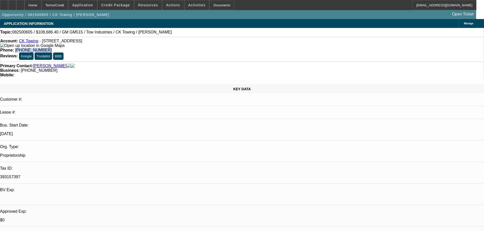
drag, startPoint x: 178, startPoint y: 42, endPoint x: 202, endPoint y: 42, distance: 24.4
click at [202, 48] on div "Phone: (951) 334-9655" at bounding box center [241, 50] width 483 height 5
copy span "(951) 334-9655"
click at [34, 43] on link "CK Towing" at bounding box center [28, 41] width 19 height 4
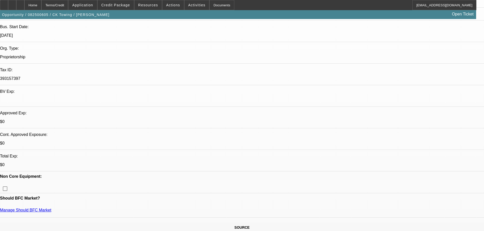
scroll to position [152, 0]
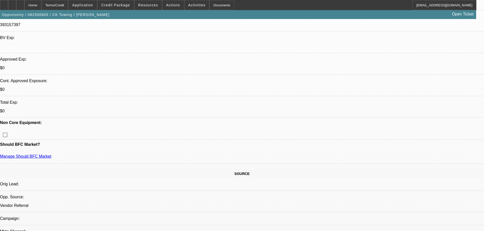
click at [190, 7] on span "Activities" at bounding box center [196, 5] width 17 height 4
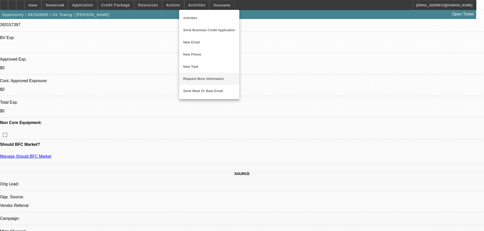
click at [204, 76] on button "Request More Information" at bounding box center [209, 79] width 60 height 12
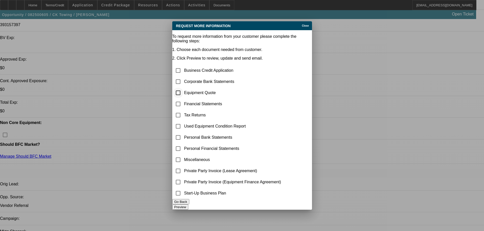
scroll to position [0, 0]
click at [183, 144] on input "checkbox" at bounding box center [178, 149] width 10 height 10
checkbox input "true"
click at [188, 205] on button "Preview" at bounding box center [180, 207] width 16 height 5
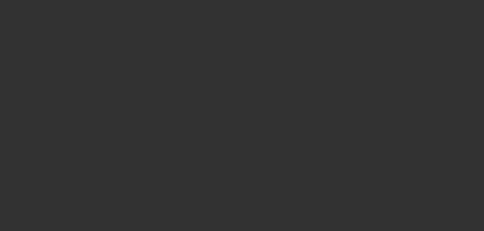
scroll to position [152, 0]
select select "0"
select select "2"
select select "0"
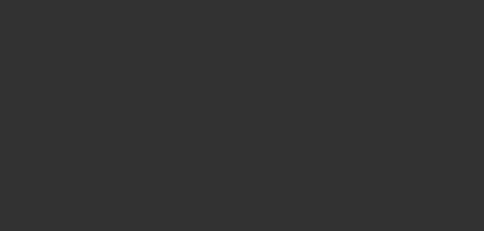
select select "6"
select select "0"
select select "2"
select select "0"
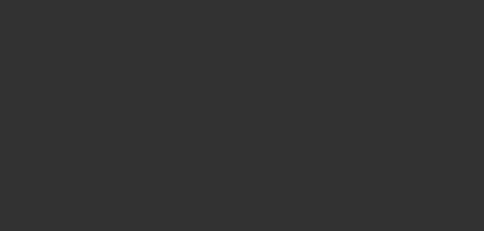
select select "6"
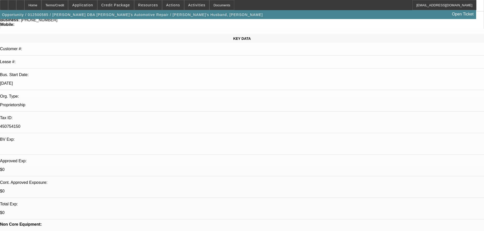
scroll to position [51, 0]
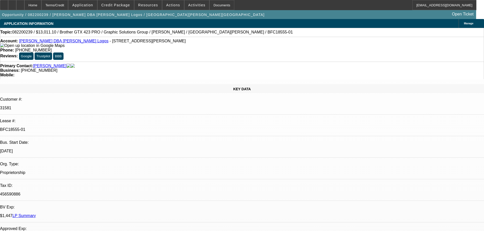
select select "0"
select select "0.1"
select select "4"
select select "0"
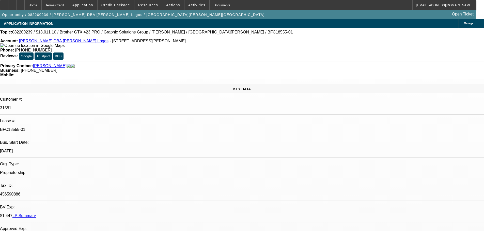
select select "0"
select select "0.1"
select select "4"
select select "0"
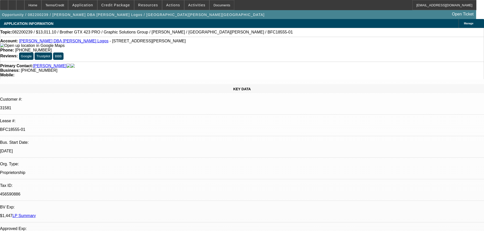
select select "0.1"
select select "4"
select select "0"
select select "0.1"
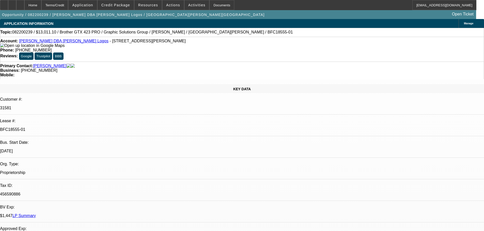
select select "4"
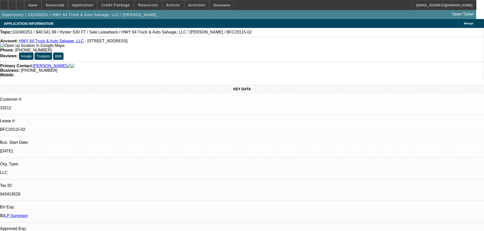
select select "0"
select select "6"
select select "0"
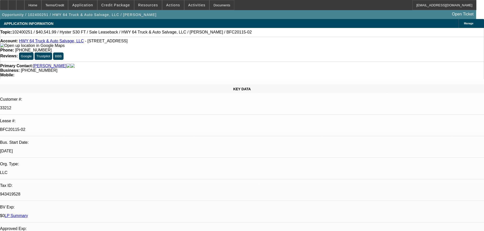
select select "0"
select select "6"
select select "0"
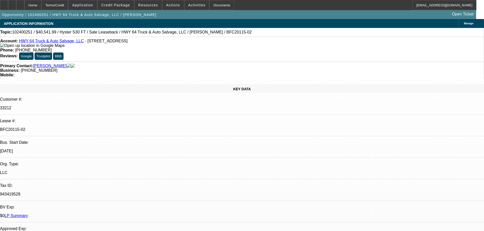
select select "0"
select select "6"
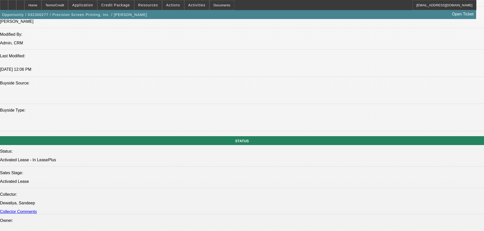
select select "0"
select select "6"
select select "0"
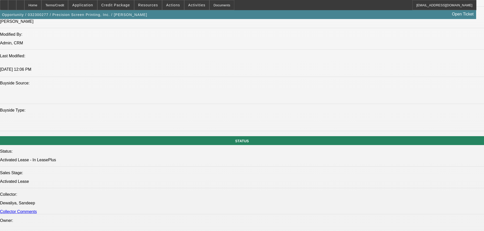
select select "0"
select select "2"
select select "0"
select select "6"
select select "0"
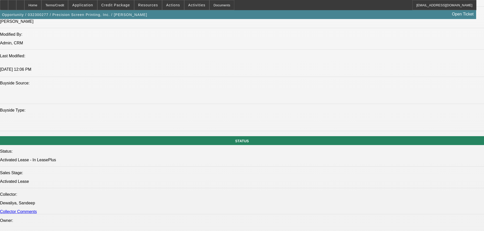
select select "0"
select select "6"
select select "0"
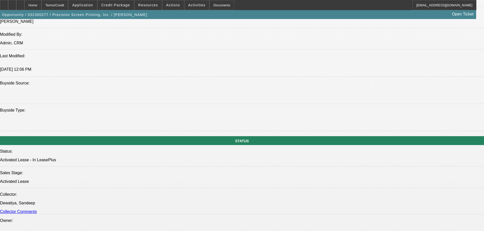
select select "3"
select select "0"
select select "6"
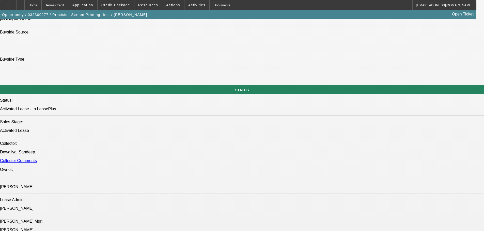
scroll to position [506, 0]
